Goal: Transaction & Acquisition: Purchase product/service

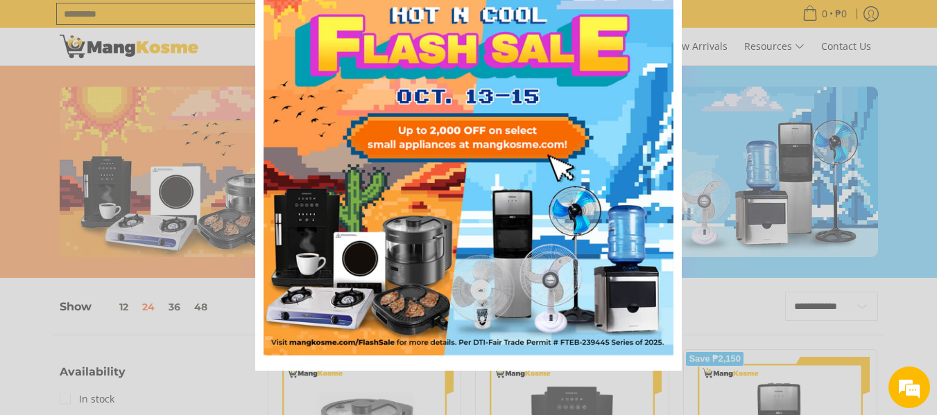
scroll to position [15, 0]
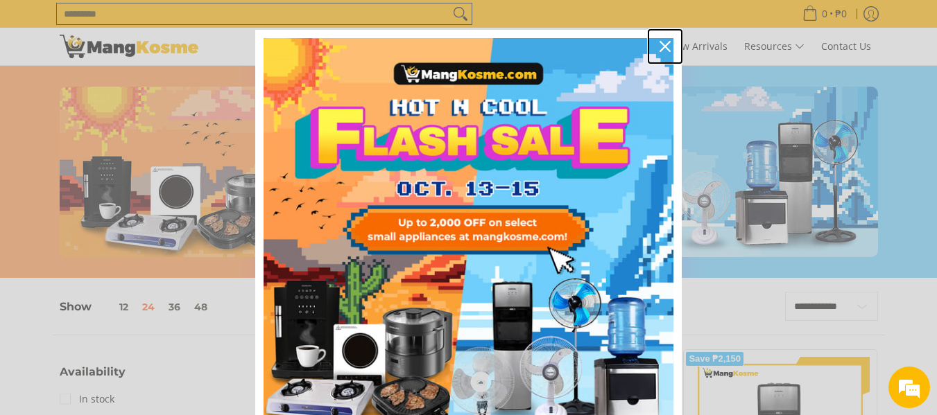
click at [660, 44] on icon "close icon" at bounding box center [664, 46] width 11 height 11
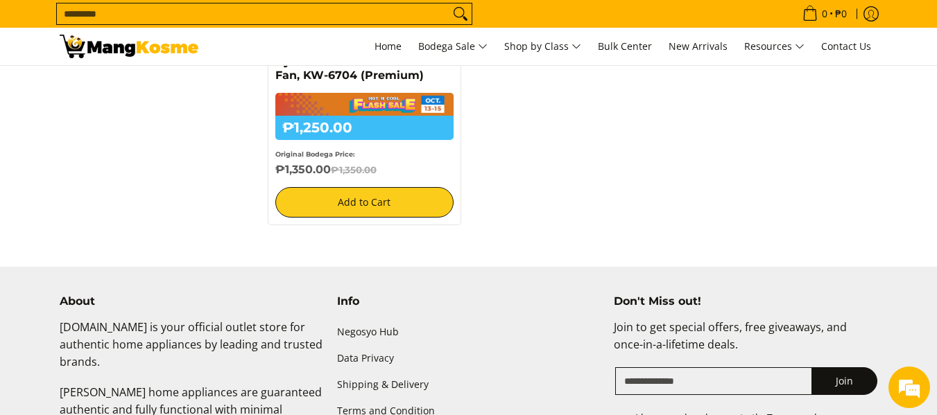
scroll to position [1526, 0]
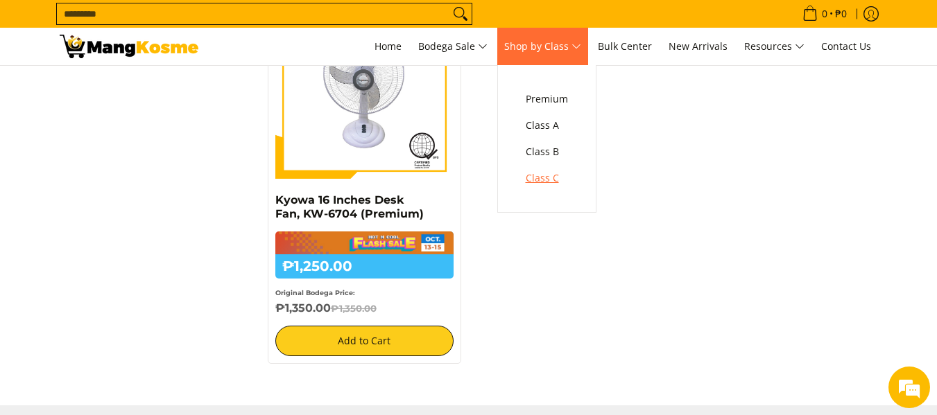
click at [557, 173] on span "Class C" at bounding box center [547, 178] width 42 height 17
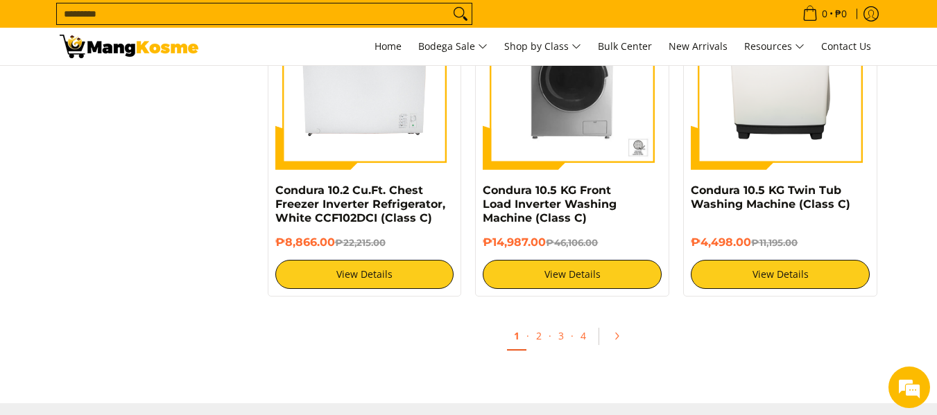
scroll to position [2757, 0]
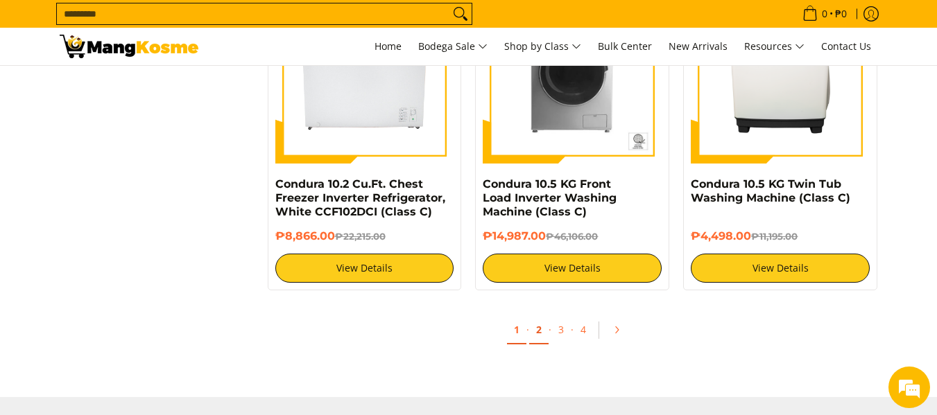
click at [541, 330] on link "2" at bounding box center [538, 330] width 19 height 28
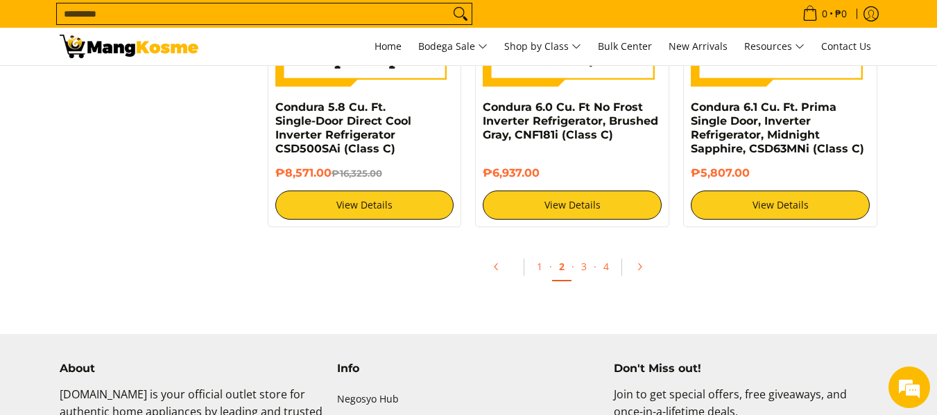
scroll to position [2831, 0]
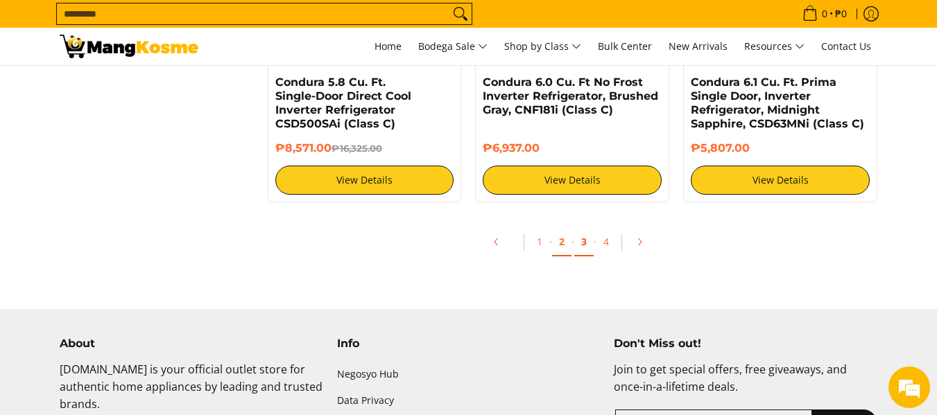
click at [592, 244] on link "3" at bounding box center [583, 242] width 19 height 28
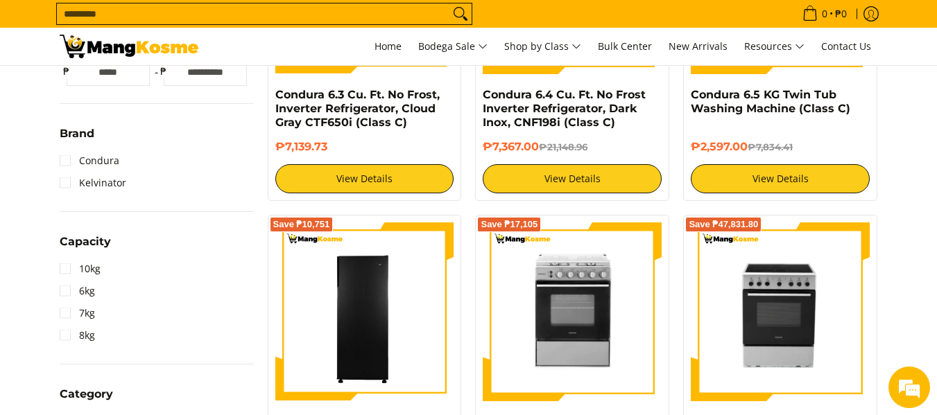
scroll to position [454, 0]
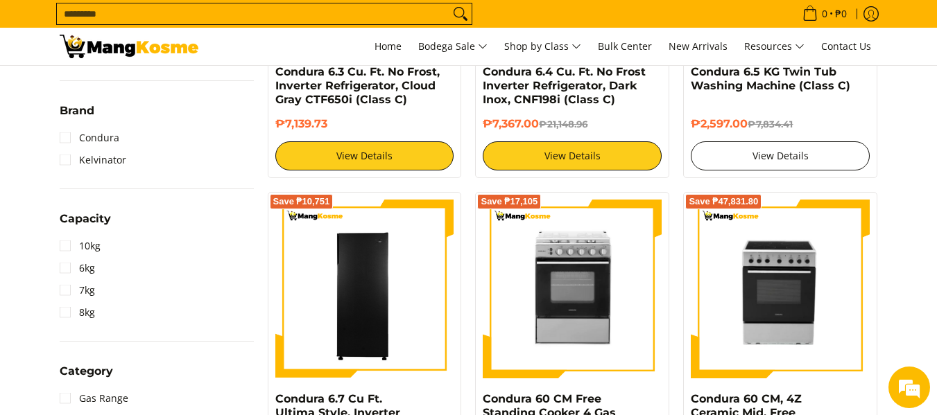
click at [811, 162] on link "View Details" at bounding box center [780, 155] width 179 height 29
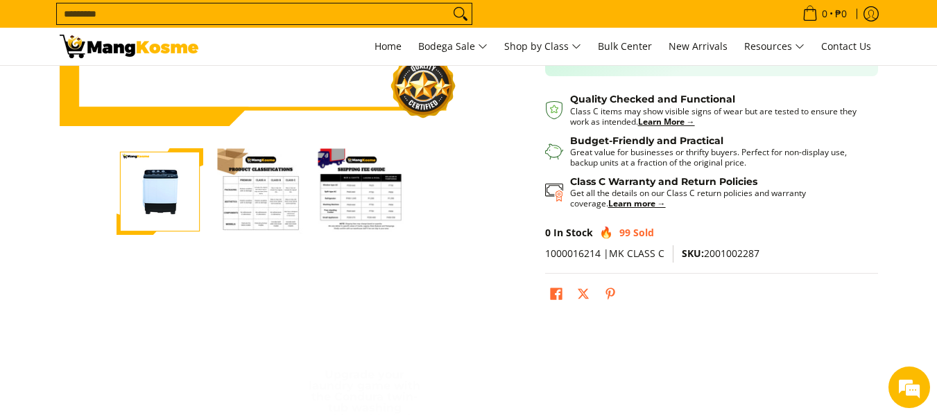
scroll to position [393, 0]
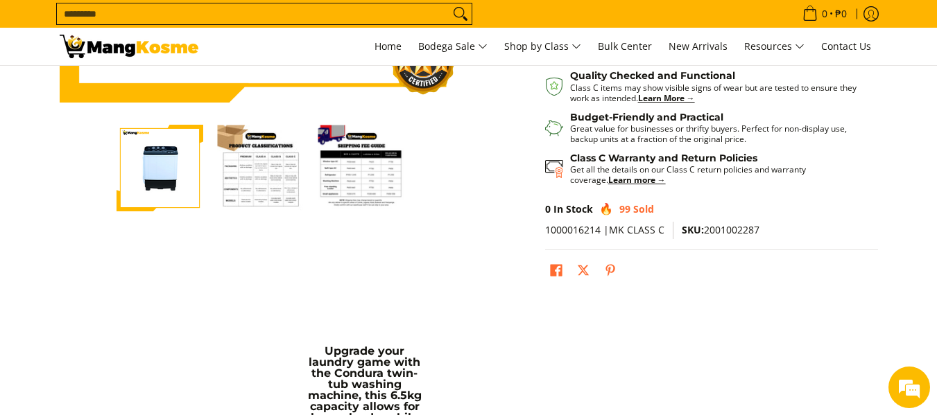
click at [263, 173] on img "Condura 6.5 KG Twin Tub Washing Machine (Class C)-2" at bounding box center [260, 168] width 87 height 87
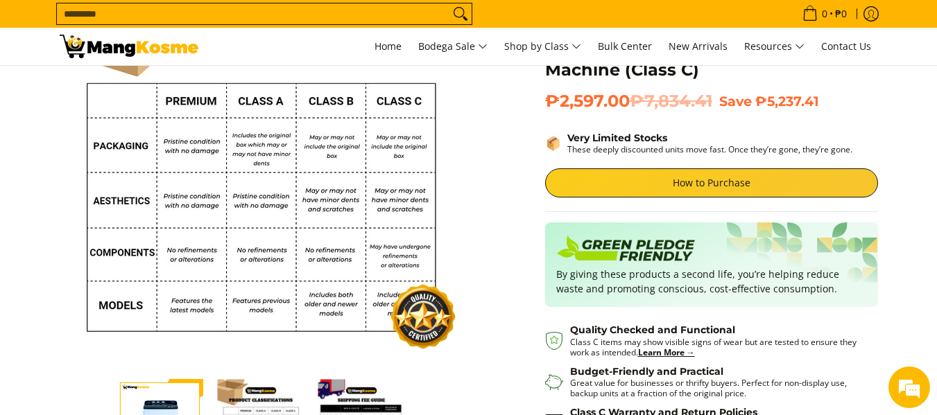
scroll to position [254, 0]
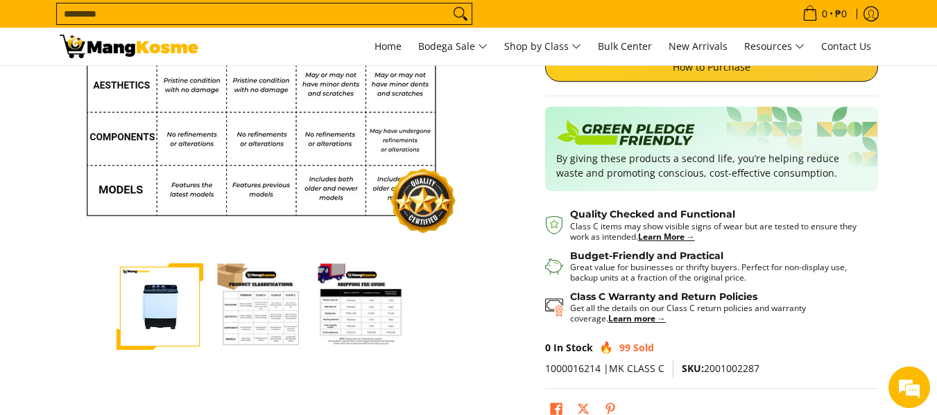
click at [363, 290] on img "Condura 6.5 KG Twin Tub Washing Machine (Class C)-3" at bounding box center [361, 307] width 87 height 87
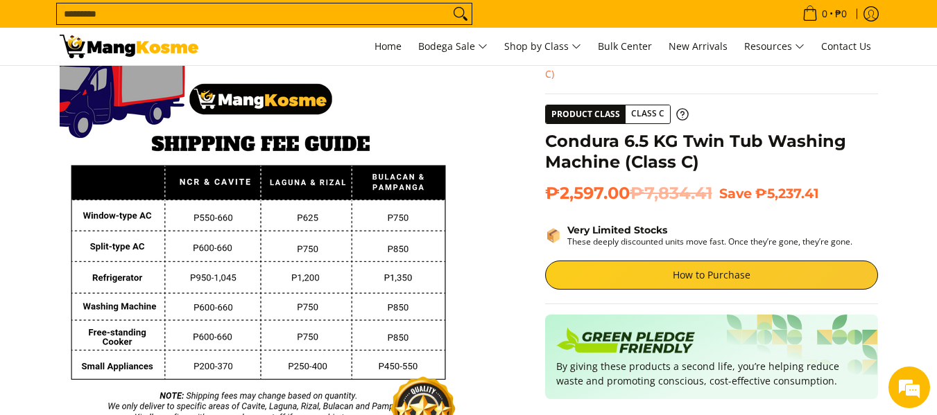
scroll to position [0, 0]
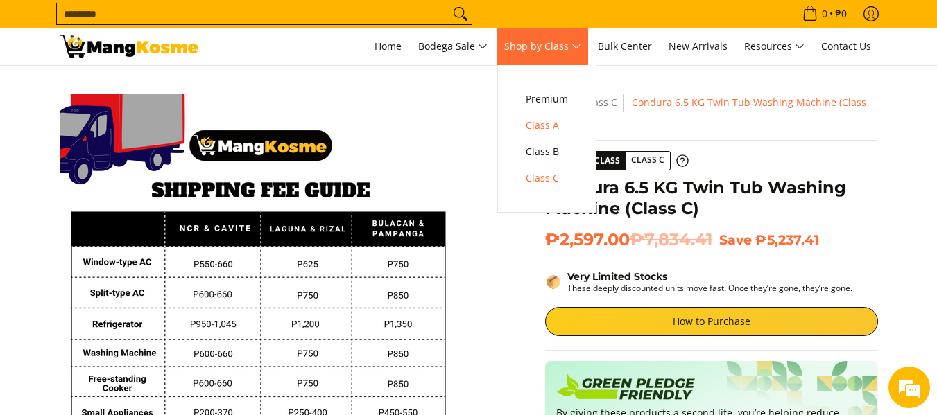
click at [544, 128] on span "Class A" at bounding box center [547, 125] width 42 height 17
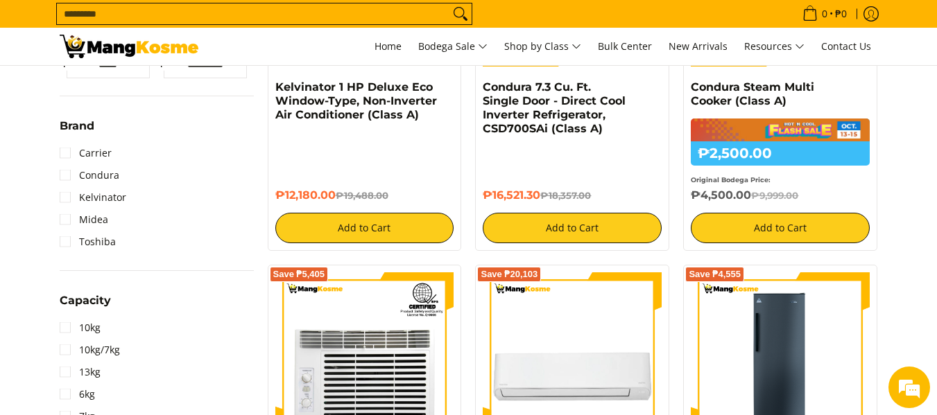
scroll to position [555, 0]
